Goal: Feedback & Contribution: Contribute content

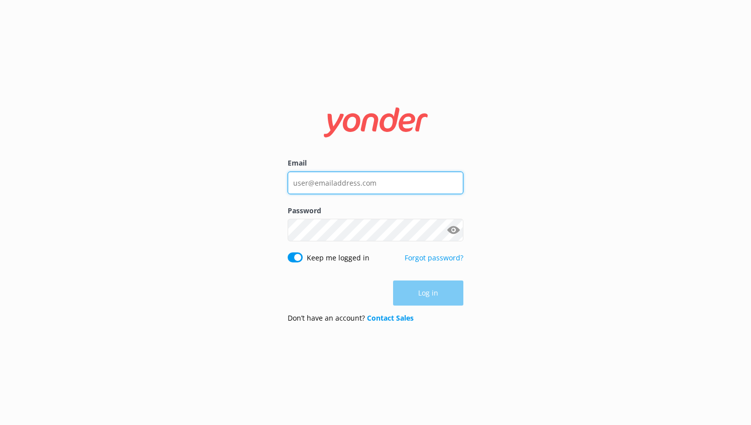
type input "[EMAIL_ADDRESS][DOMAIN_NAME]"
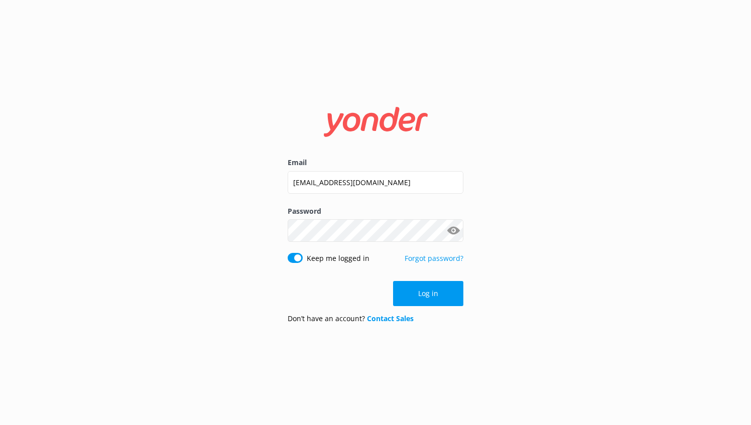
click at [435, 287] on div "Log in" at bounding box center [376, 293] width 176 height 25
click at [431, 289] on button "Log in" at bounding box center [428, 293] width 70 height 25
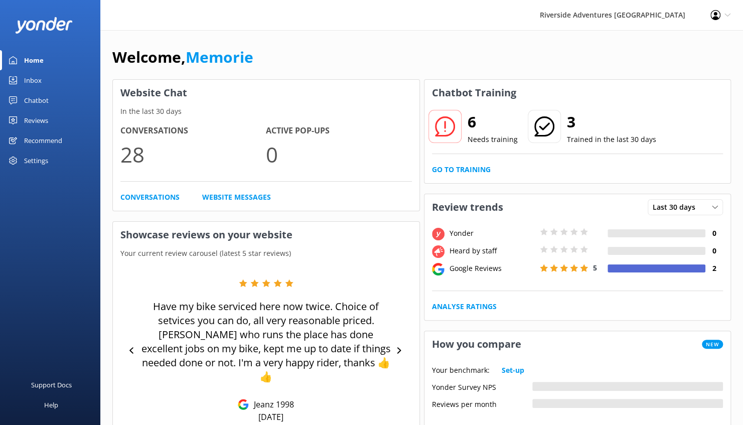
click at [32, 79] on div "Inbox" at bounding box center [33, 80] width 18 height 20
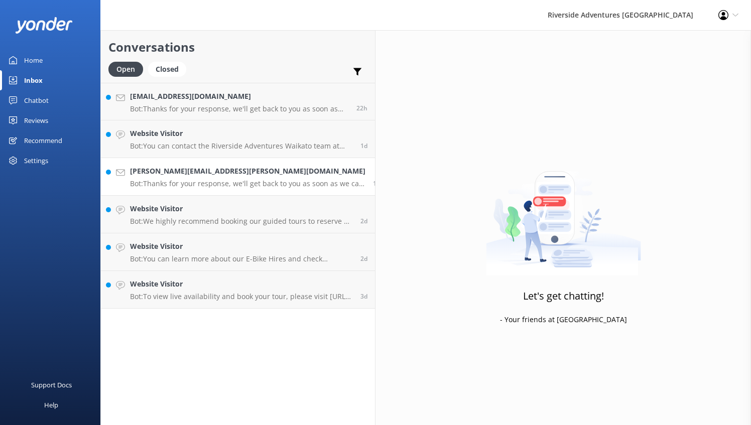
click at [205, 191] on link "[PERSON_NAME][EMAIL_ADDRESS][PERSON_NAME][DOMAIN_NAME] Bot: Thanks for your res…" at bounding box center [238, 177] width 274 height 38
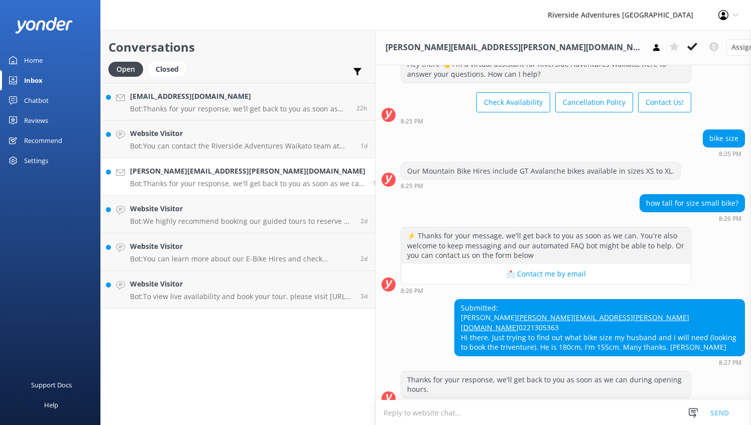
scroll to position [46, 0]
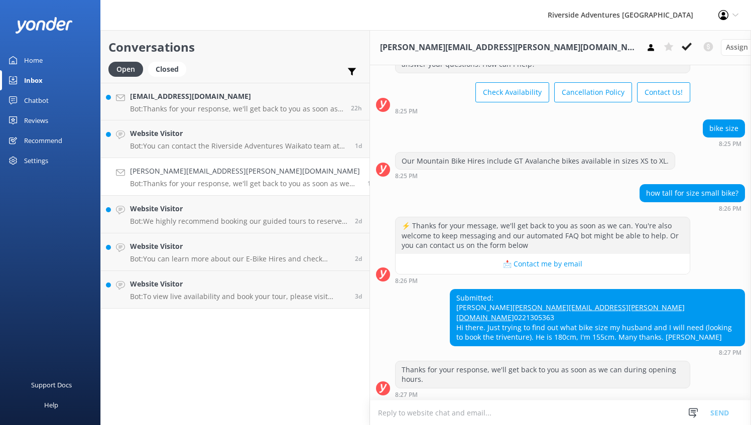
click at [390, 410] on textarea at bounding box center [560, 413] width 381 height 25
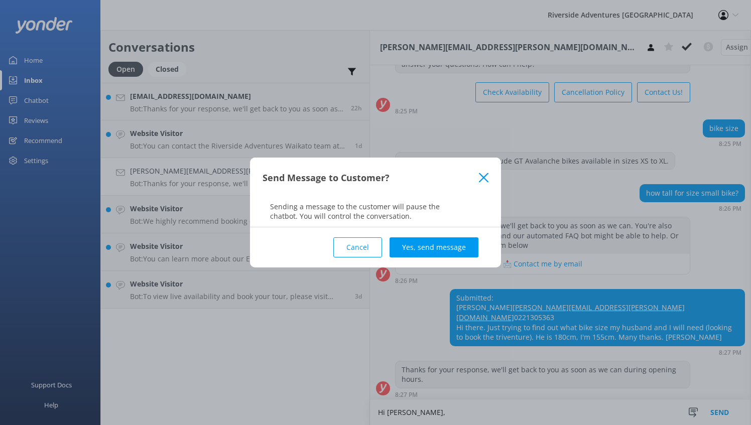
click at [363, 247] on button "Cancel" at bounding box center [357, 247] width 49 height 20
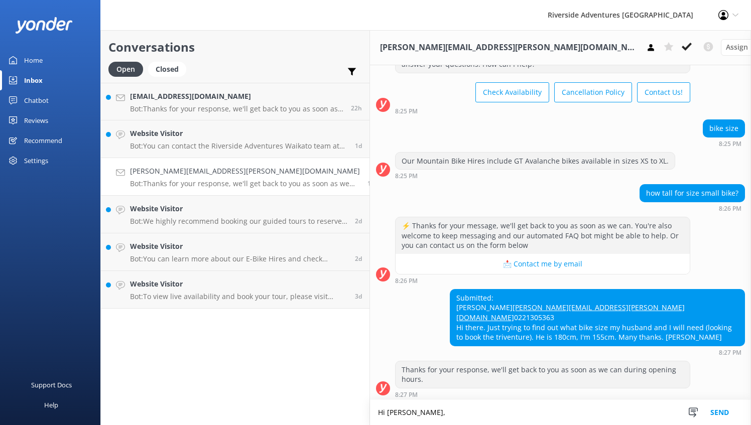
click at [377, 413] on textarea "Hi [PERSON_NAME]," at bounding box center [560, 412] width 381 height 25
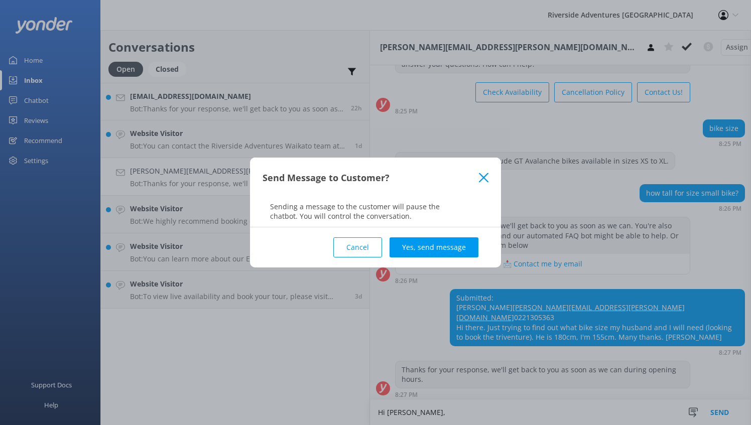
click at [361, 245] on button "Cancel" at bounding box center [357, 247] width 49 height 20
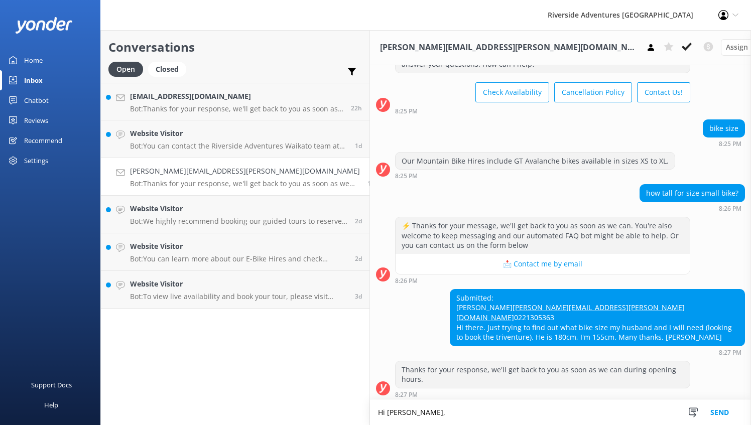
click at [380, 416] on textarea "Hi [PERSON_NAME]," at bounding box center [560, 412] width 381 height 25
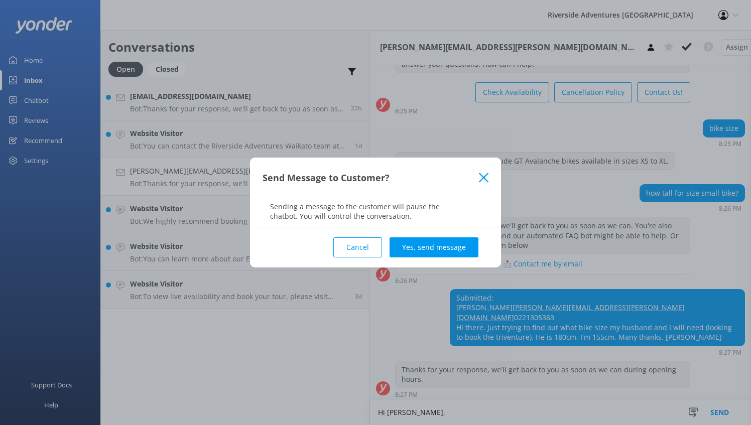
click at [373, 239] on button "Cancel" at bounding box center [357, 247] width 49 height 20
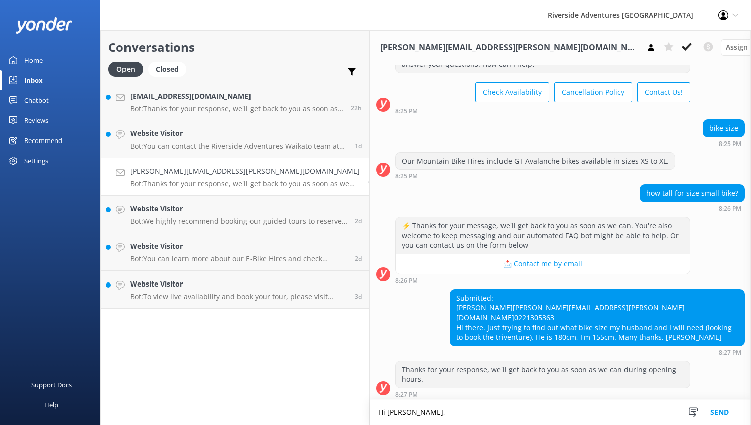
click at [432, 416] on textarea "Hi [PERSON_NAME]," at bounding box center [560, 412] width 381 height 25
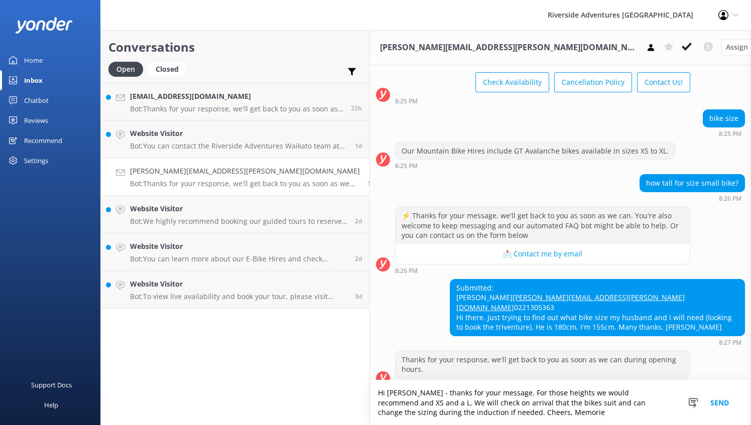
type textarea "Hi [PERSON_NAME] - thanks for your message. For those heights we would recommen…"
click at [723, 409] on button "Send" at bounding box center [720, 403] width 38 height 45
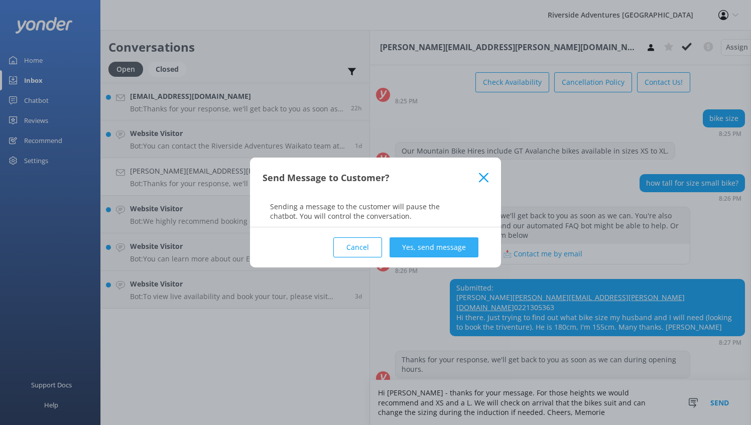
click at [441, 250] on button "Yes, send message" at bounding box center [434, 247] width 89 height 20
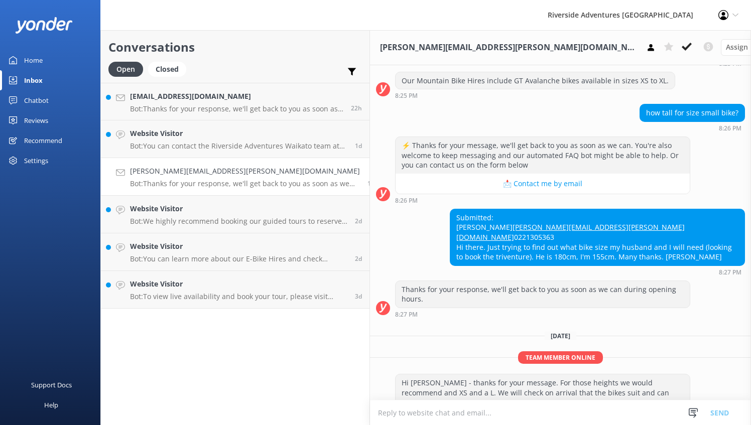
scroll to position [150, 0]
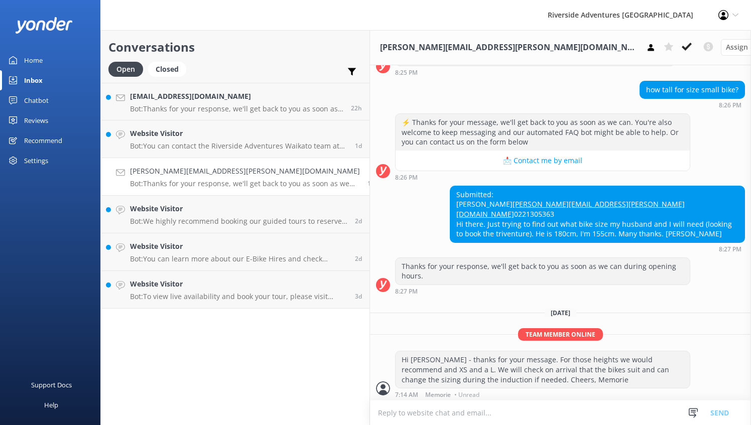
drag, startPoint x: 237, startPoint y: 177, endPoint x: 169, endPoint y: 351, distance: 187.1
click at [169, 351] on div "Conversations Open Closed Important Converted Assigned to me Unassigned [EMAIL_…" at bounding box center [235, 227] width 270 height 395
click at [726, 53] on span "Assign user" at bounding box center [745, 47] width 39 height 11
click at [721, 70] on link "Memorie" at bounding box center [765, 68] width 89 height 20
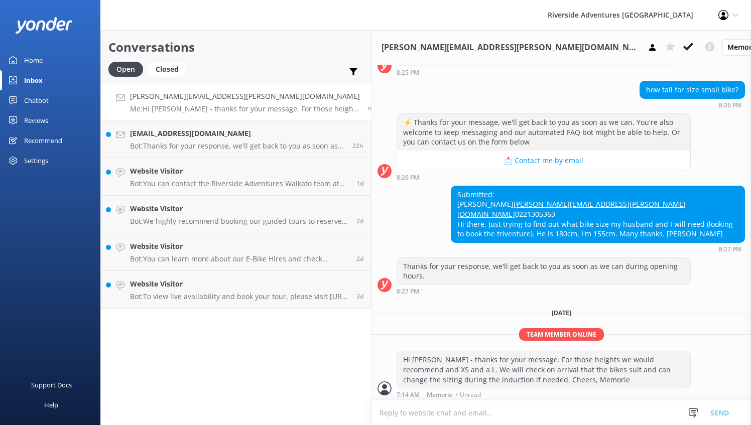
scroll to position [171, 0]
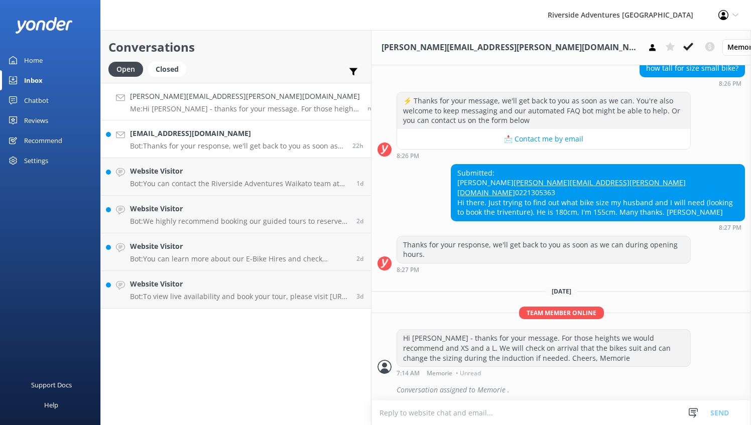
click at [212, 138] on h4 "[EMAIL_ADDRESS][DOMAIN_NAME]" at bounding box center [237, 133] width 215 height 11
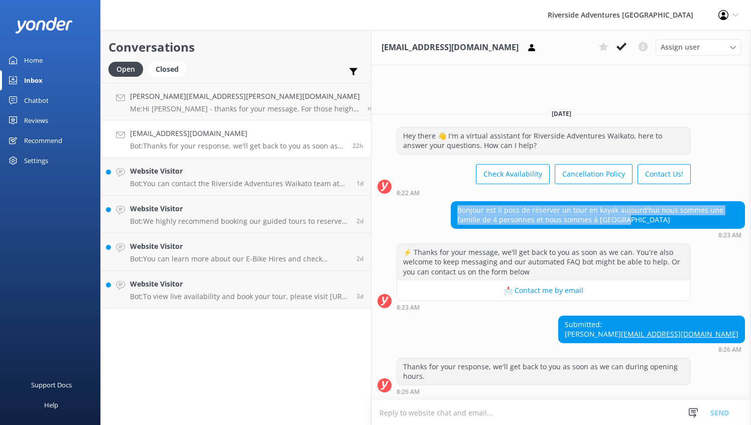
drag, startPoint x: 505, startPoint y: 234, endPoint x: 400, endPoint y: 224, distance: 105.4
click at [451, 224] on div "Bonjour est il poss de réserver un tour en kayak aujourd'hui nous sommes une fa…" at bounding box center [597, 215] width 293 height 27
copy div "Bonjour est il poss de réserver un tour en kayak aujourd'hui nous sommes une fa…"
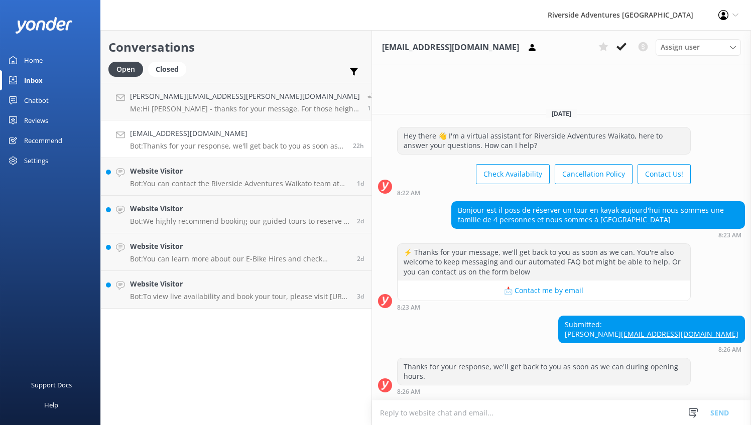
click at [471, 405] on textarea at bounding box center [561, 413] width 379 height 25
type textarea "Hi there - what day would were wanting to go? Regards, Memorie"
click at [723, 417] on button "Send" at bounding box center [720, 412] width 38 height 25
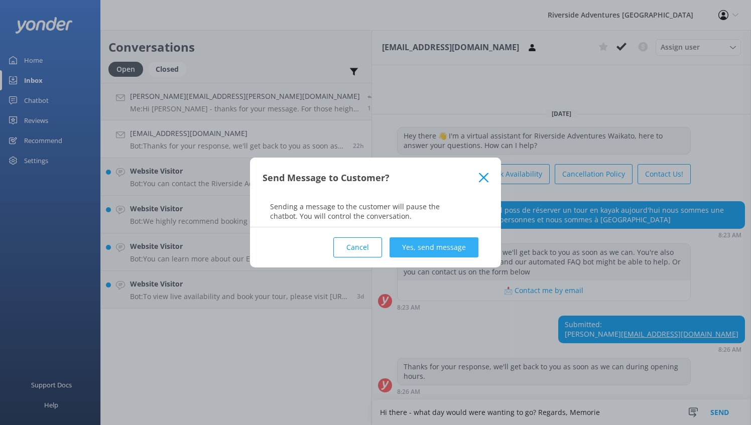
click at [427, 250] on button "Yes, send message" at bounding box center [434, 247] width 89 height 20
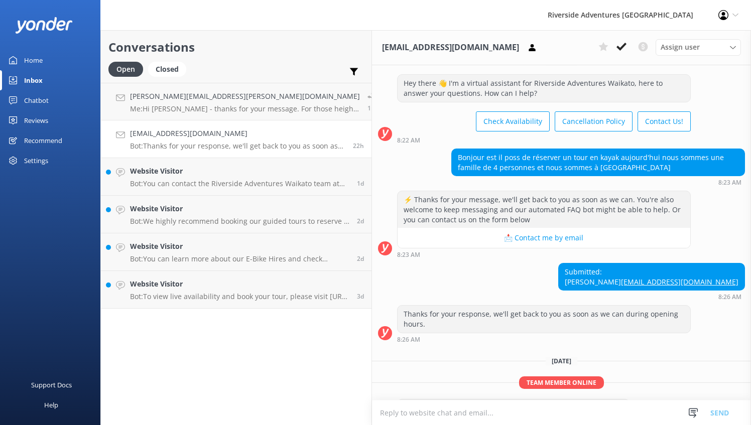
scroll to position [46, 0]
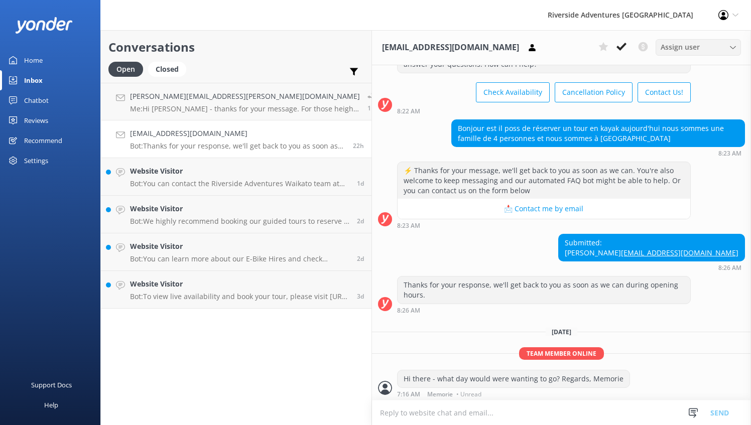
click at [709, 42] on div "Assign user" at bounding box center [698, 47] width 80 height 11
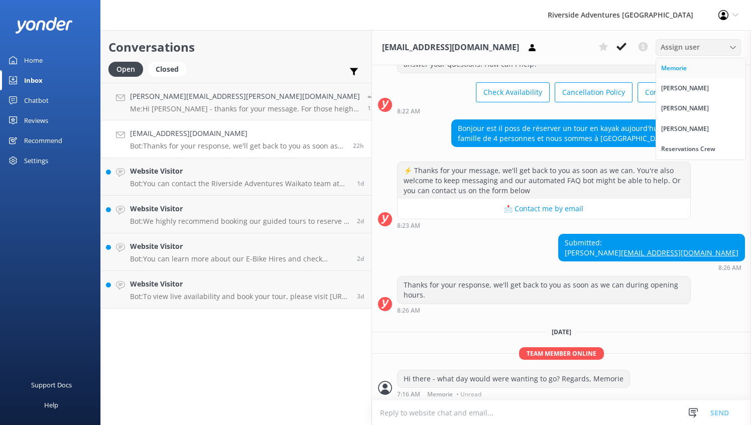
click at [687, 70] on div "Memorie" at bounding box center [674, 68] width 26 height 10
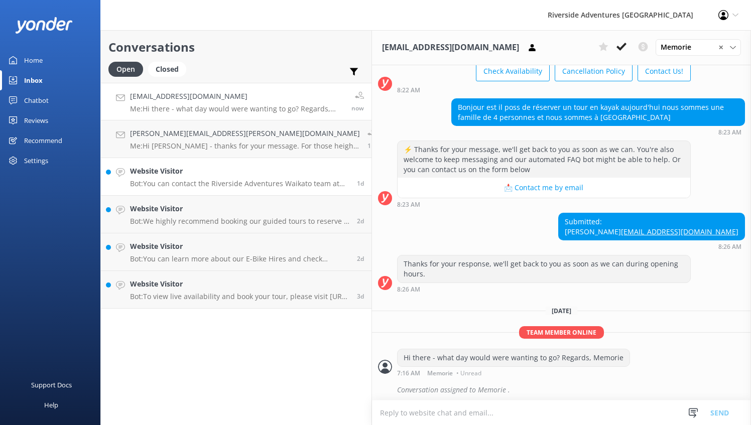
scroll to position [68, 0]
click at [174, 180] on p "Bot: You can contact the Riverside Adventures Waikato team at [PHONE_NUMBER], o…" at bounding box center [239, 183] width 219 height 9
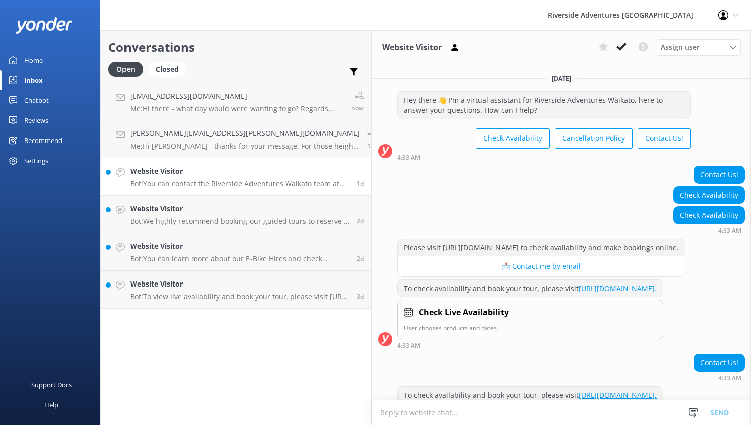
scroll to position [136, 0]
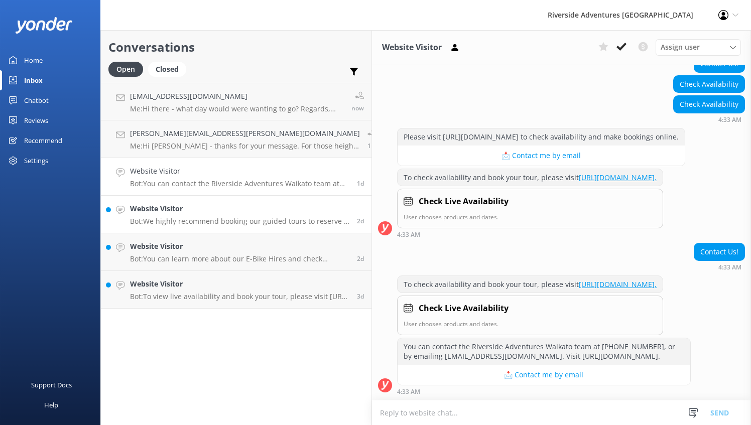
click at [177, 203] on h4 "Website Visitor" at bounding box center [239, 208] width 219 height 11
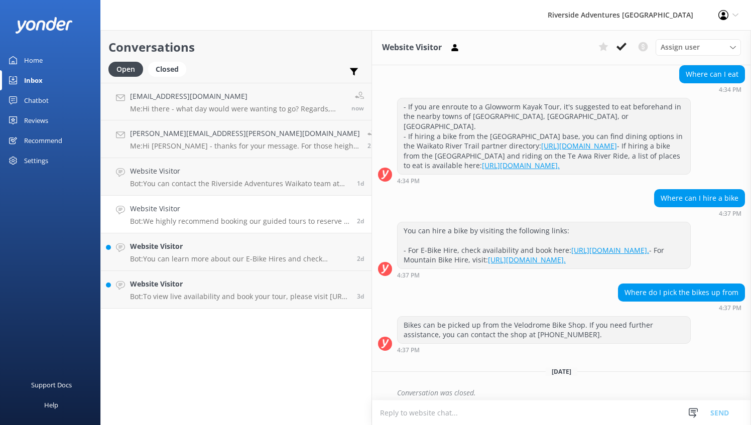
scroll to position [1379, 0]
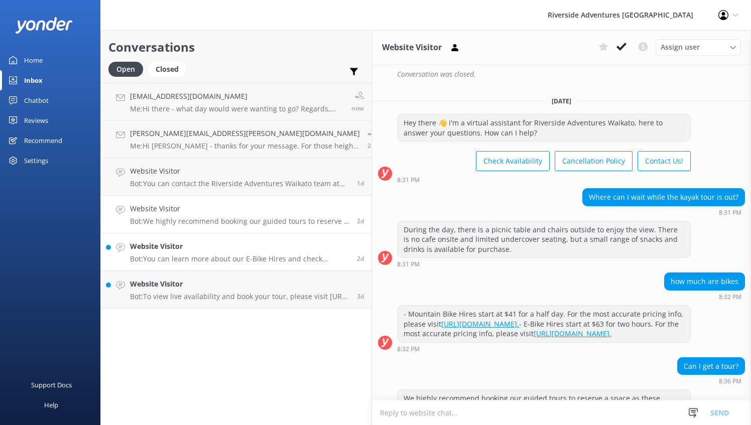
click at [168, 253] on div "Website Visitor Bot: You can learn more about our E-Bike Hires and check availa…" at bounding box center [239, 252] width 219 height 22
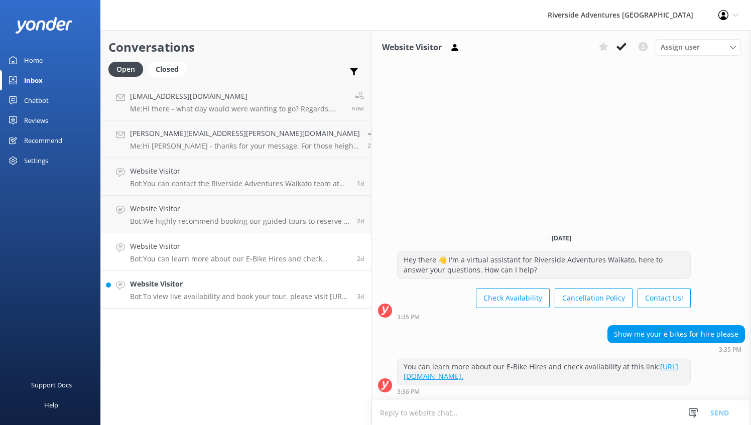
click at [171, 280] on h4 "Website Visitor" at bounding box center [239, 284] width 219 height 11
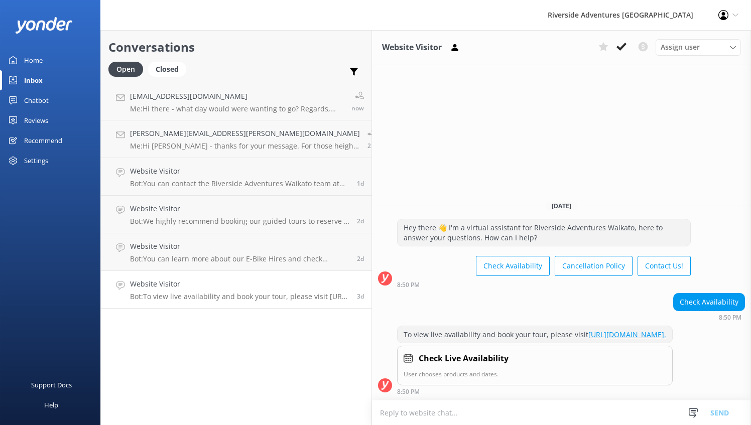
click at [39, 64] on div "Home" at bounding box center [33, 60] width 19 height 20
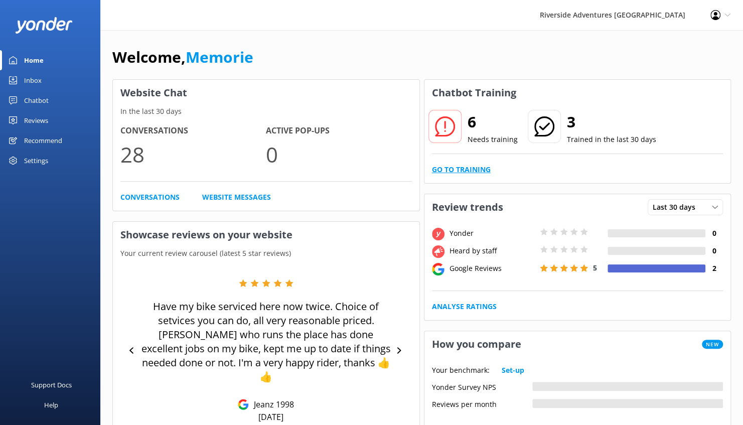
click at [477, 171] on link "Go to Training" at bounding box center [461, 169] width 59 height 11
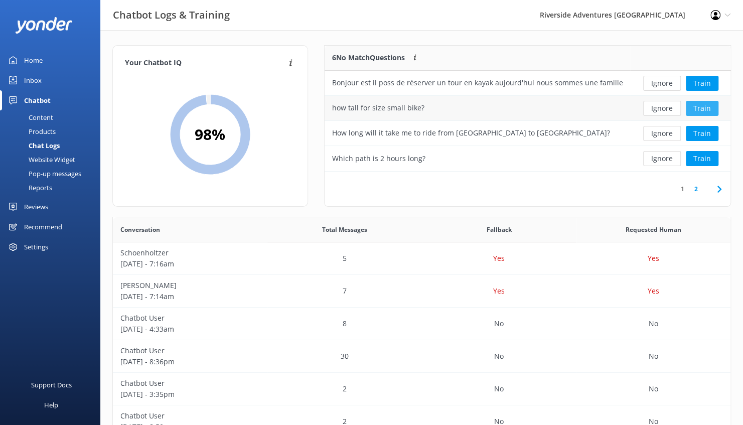
click at [699, 109] on button "Train" at bounding box center [702, 108] width 33 height 15
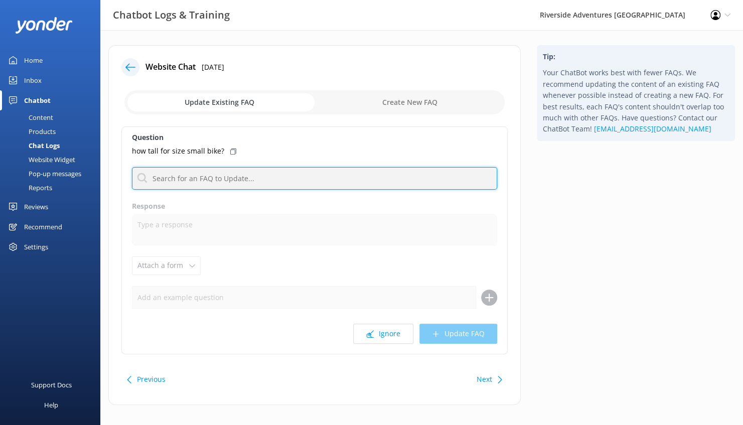
click at [320, 171] on input "text" at bounding box center [314, 178] width 365 height 23
click at [246, 178] on input "text" at bounding box center [314, 178] width 365 height 23
type input "Generally 158 - 168cm"
drag, startPoint x: 246, startPoint y: 178, endPoint x: 147, endPoint y: 174, distance: 99.5
click at [147, 174] on input "Generally 158 - 168cm" at bounding box center [314, 178] width 365 height 23
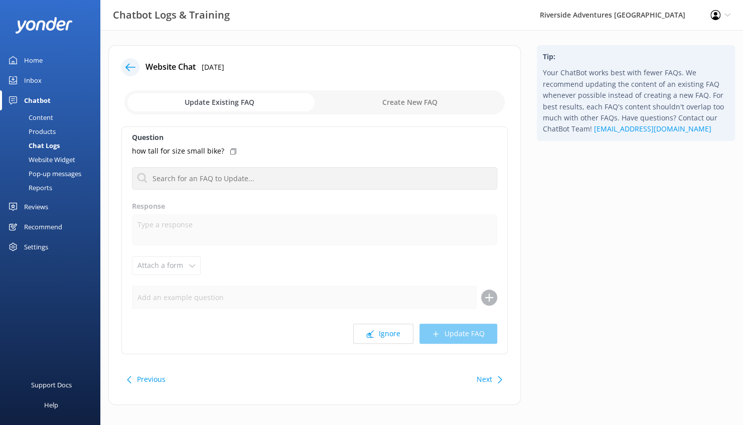
click at [410, 95] on input "checkbox" at bounding box center [314, 102] width 381 height 24
checkbox input "true"
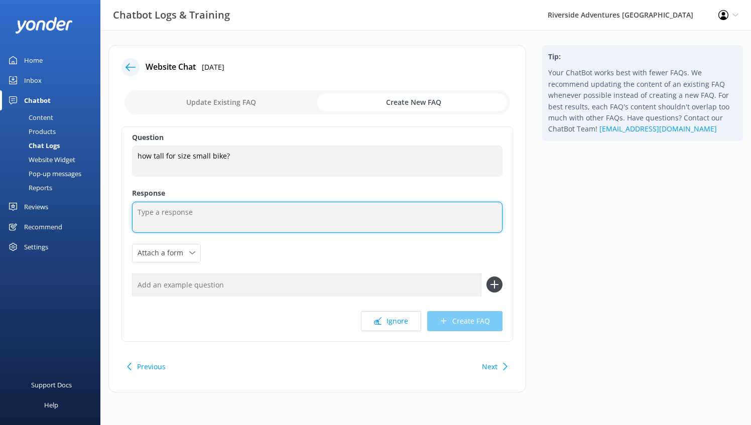
click at [233, 209] on textarea at bounding box center [317, 217] width 370 height 31
paste textarea "Generally 158 - 168cm"
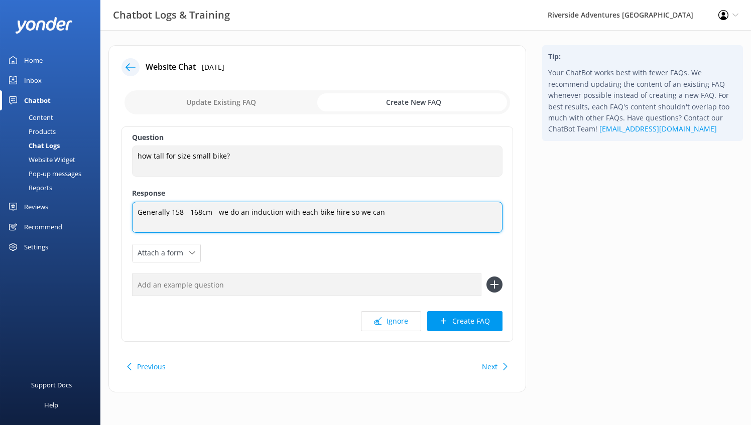
click at [257, 208] on textarea "Generally 158 - 168cm - we do an induction with each bike hire so we can" at bounding box center [317, 217] width 370 height 31
click at [398, 212] on textarea "Generally 158 - 168cm - we do an induction with each bike hire so we can" at bounding box center [317, 217] width 370 height 31
type textarea "Generally 158 - 168cm - we do an induction with each bike hire to make sure the…"
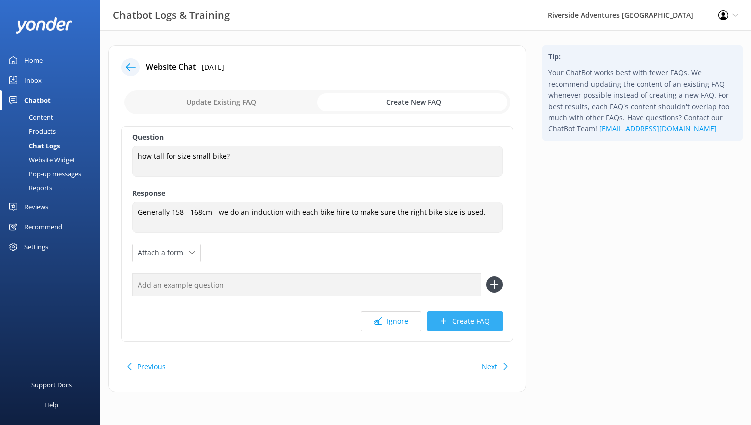
click at [494, 320] on button "Create FAQ" at bounding box center [464, 321] width 75 height 20
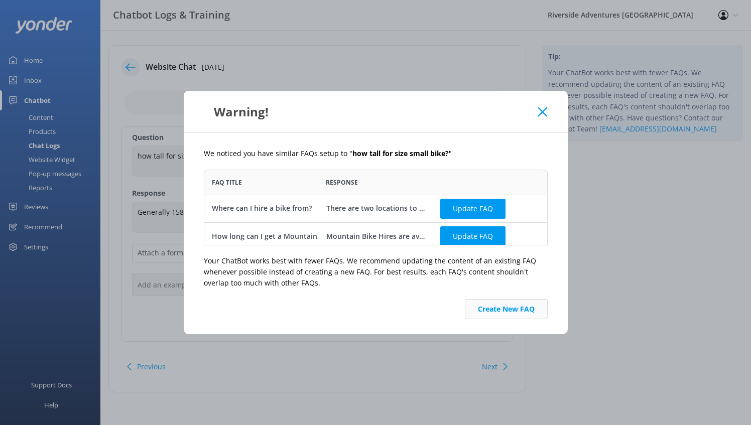
click at [524, 306] on button "Create New FAQ" at bounding box center [506, 309] width 83 height 20
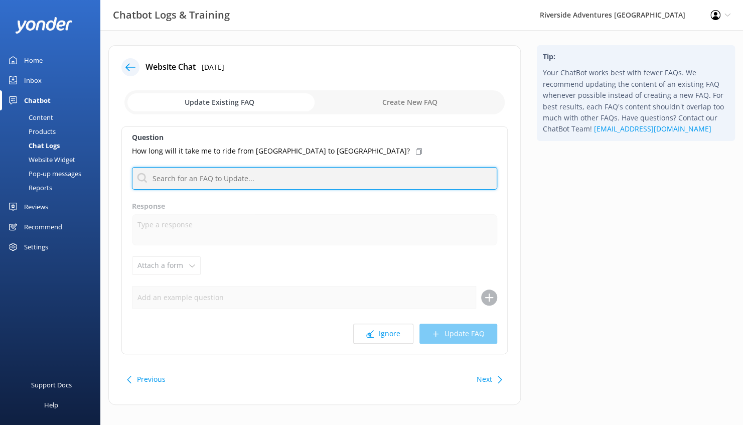
click at [299, 173] on input "text" at bounding box center [314, 178] width 365 height 23
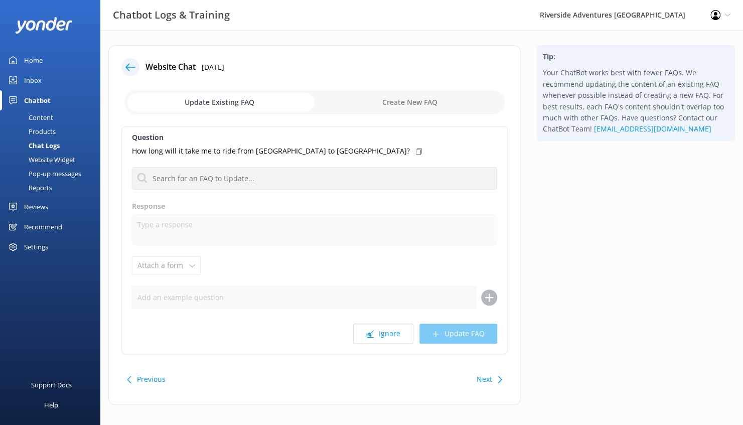
click at [416, 153] on icon at bounding box center [419, 152] width 6 height 6
click at [427, 101] on input "checkbox" at bounding box center [314, 102] width 381 height 24
checkbox input "true"
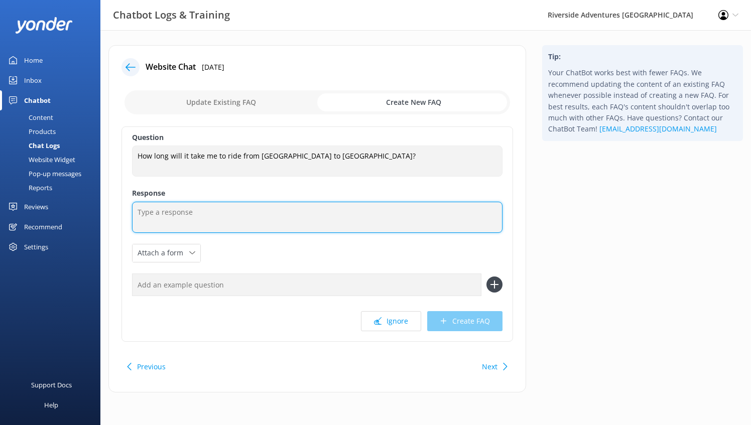
click at [209, 215] on textarea at bounding box center [317, 217] width 370 height 31
paste textarea "How long will it take me to ride from [GEOGRAPHIC_DATA] to [GEOGRAPHIC_DATA]?"
type textarea "How long will it take me to ride from [GEOGRAPHIC_DATA] to [GEOGRAPHIC_DATA]?"
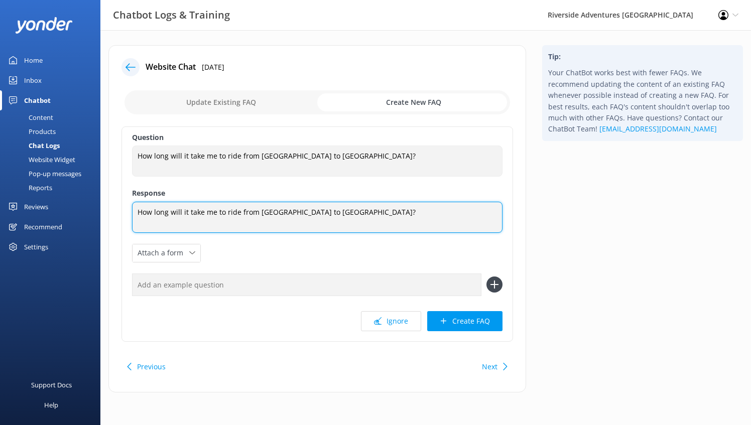
drag, startPoint x: 331, startPoint y: 213, endPoint x: 66, endPoint y: 192, distance: 265.9
click at [66, 192] on div "Chatbot Logs & Training Riverside Adventures Waikato Profile Settings Logout Ho…" at bounding box center [375, 226] width 751 height 393
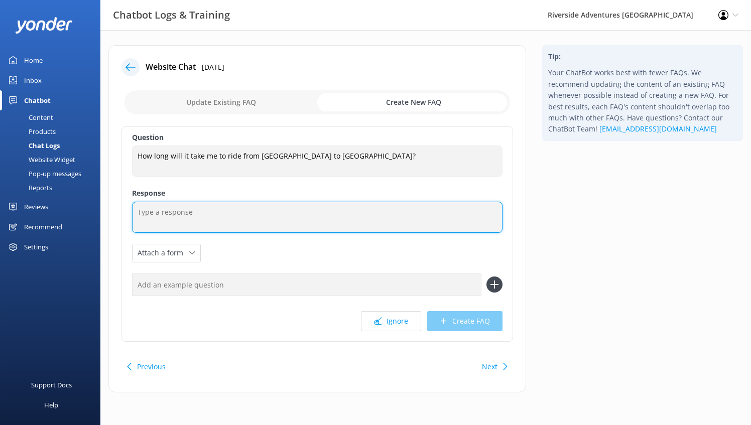
click at [176, 217] on textarea at bounding box center [317, 217] width 370 height 31
paste textarea "[URL][DOMAIN_NAME]"
type textarea "[URL][DOMAIN_NAME]"
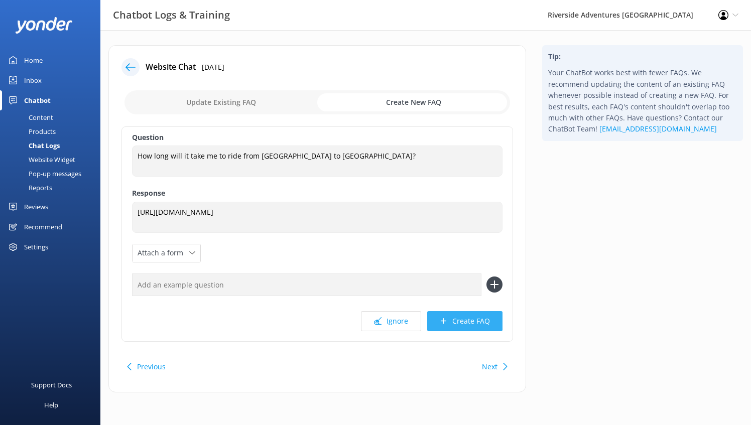
click at [488, 323] on button "Create FAQ" at bounding box center [464, 321] width 75 height 20
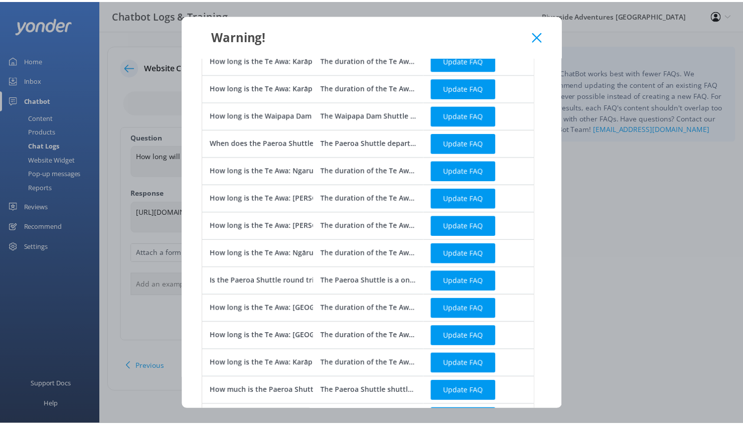
scroll to position [425, 0]
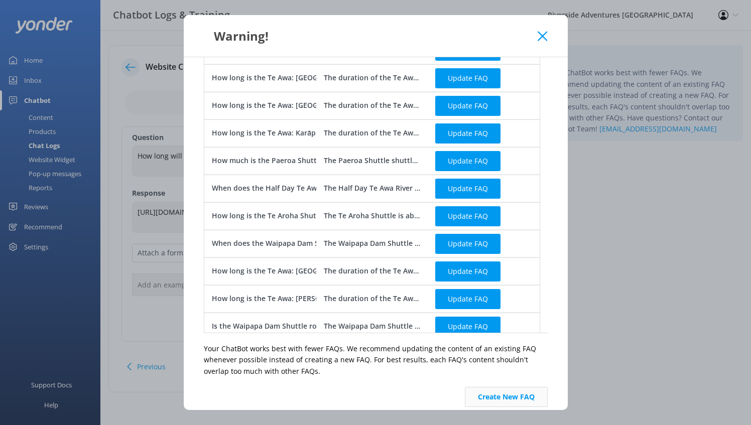
click at [526, 387] on button "Create New FAQ" at bounding box center [506, 397] width 83 height 20
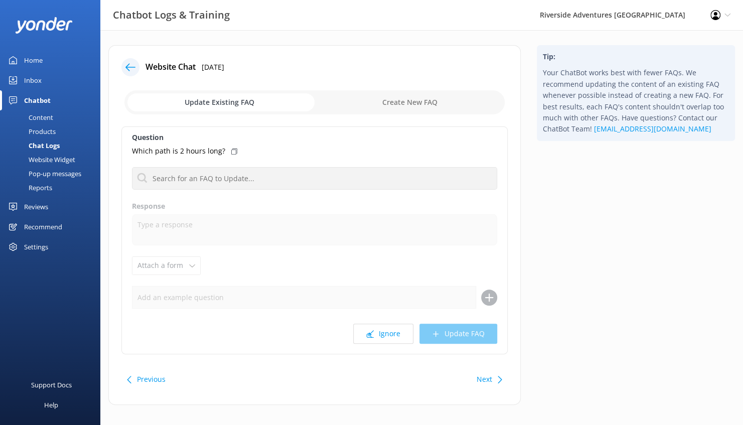
click at [45, 56] on link "Home" at bounding box center [50, 60] width 100 height 20
